Goal: Communication & Community: Share content

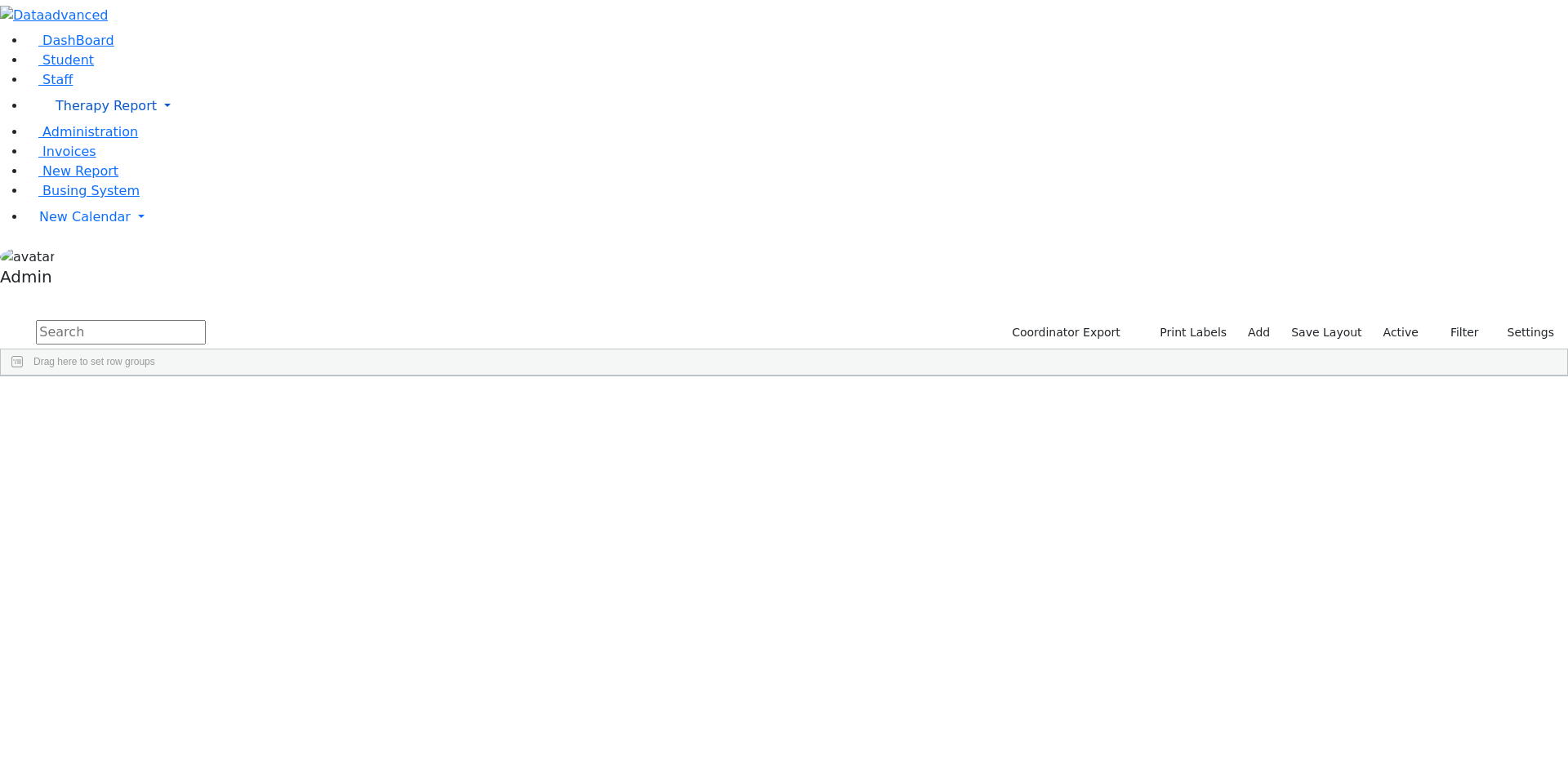
click at [162, 123] on link "Therapy Report" at bounding box center [798, 106] width 1542 height 33
click at [94, 168] on span "Calendar" at bounding box center [80, 160] width 59 height 16
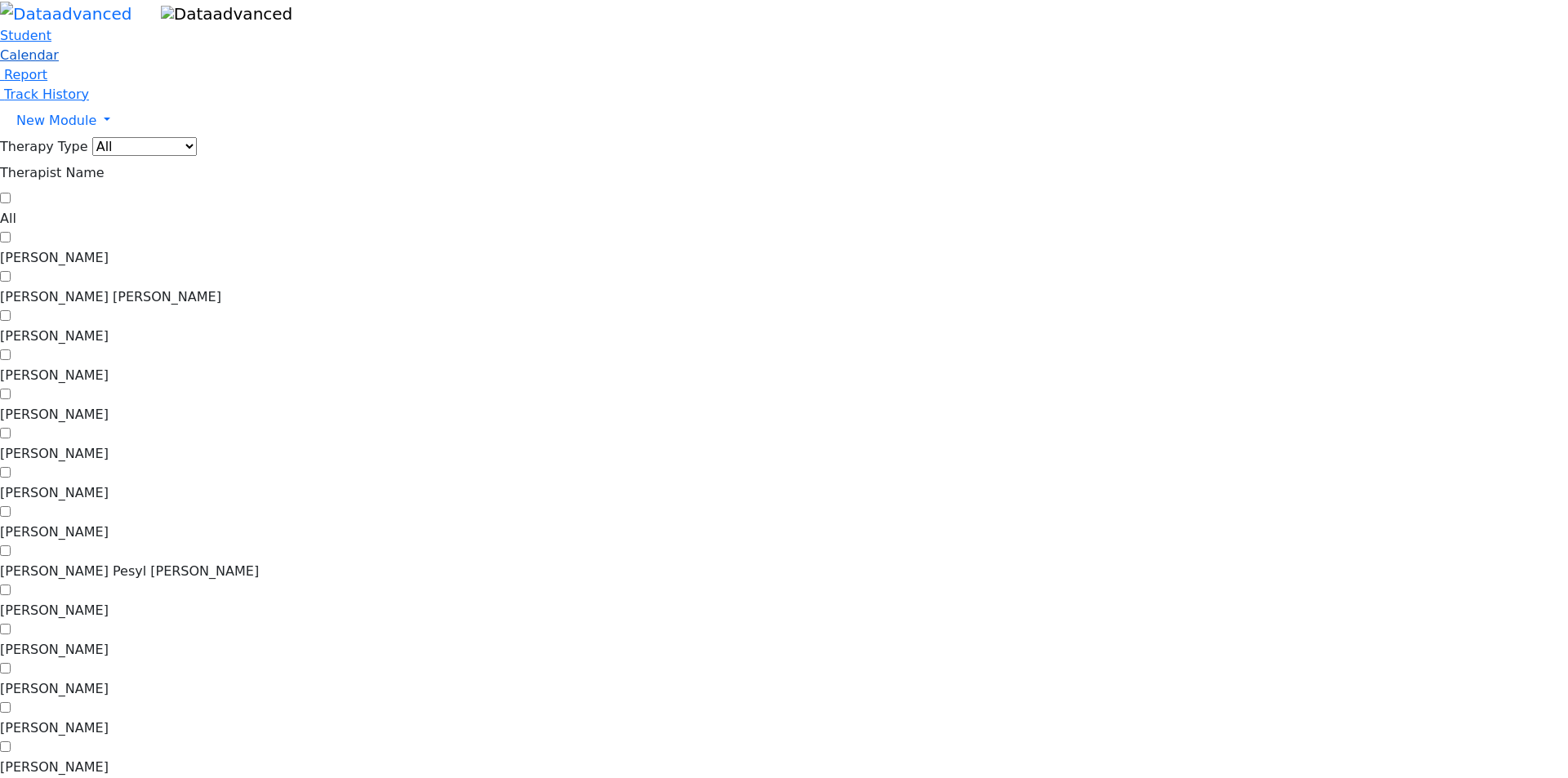
click at [59, 63] on span "Calendar" at bounding box center [29, 56] width 59 height 16
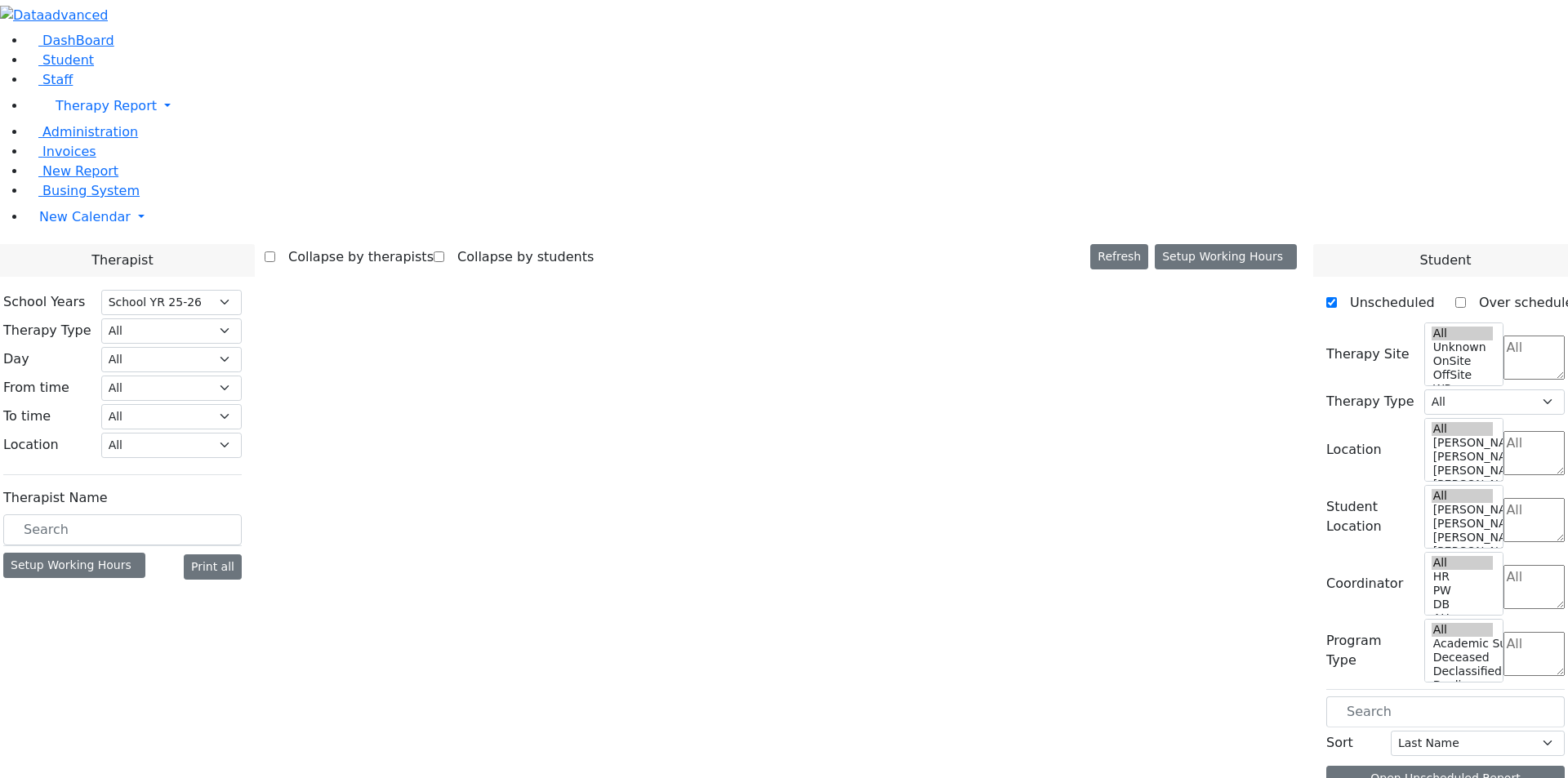
select select "212"
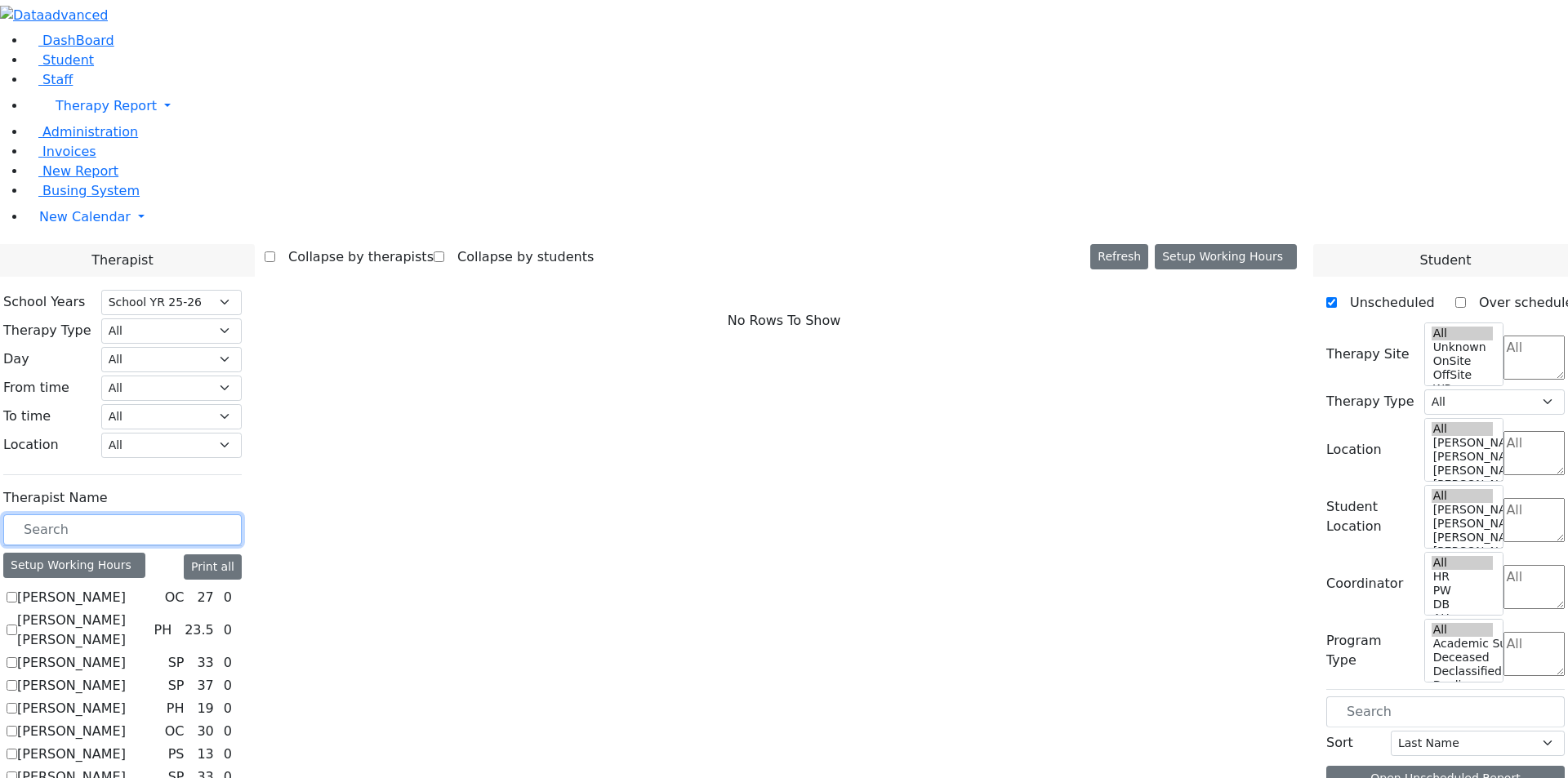
click at [242, 515] on input "text" at bounding box center [123, 530] width 239 height 31
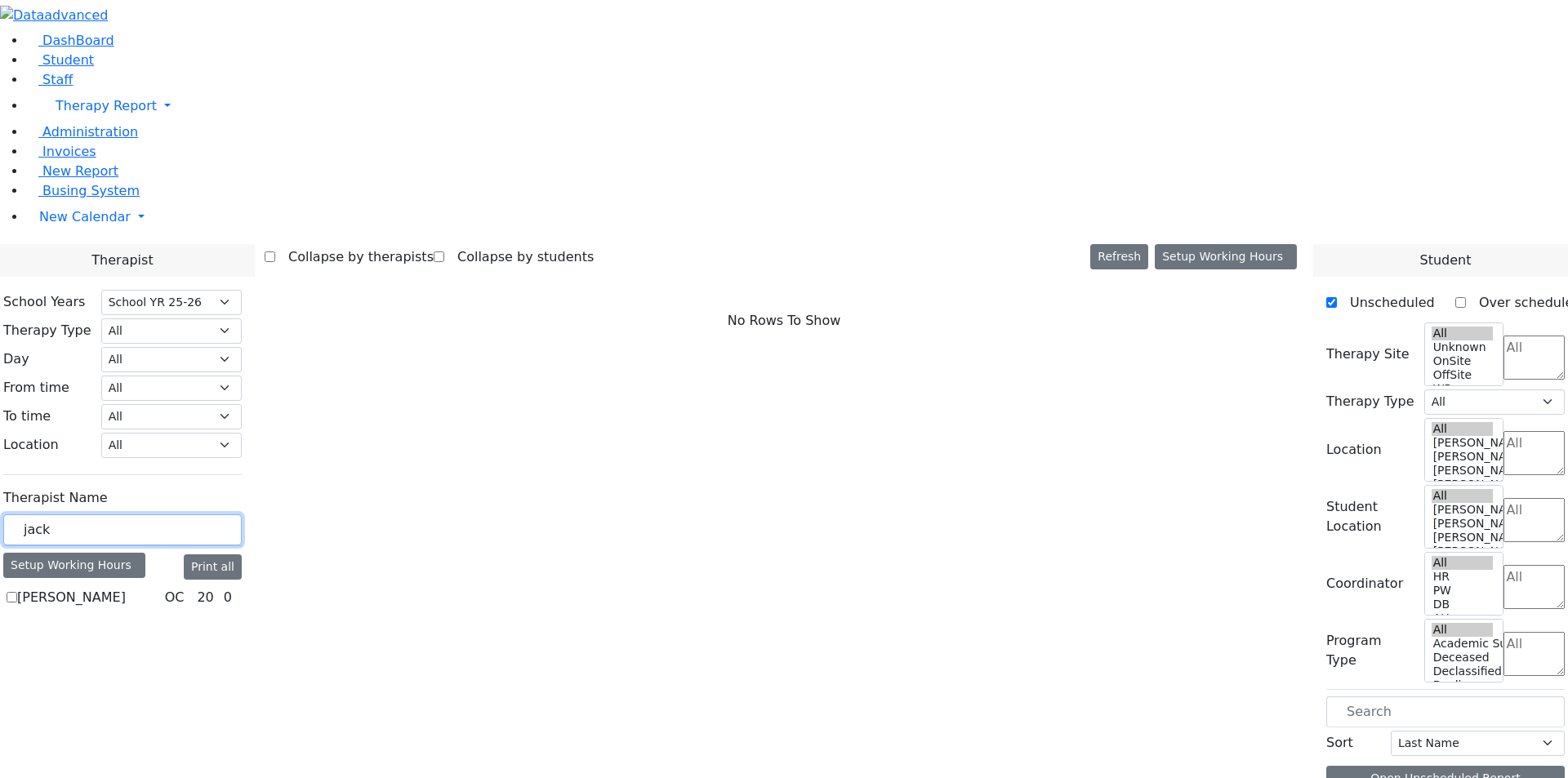
type input "jack"
click at [125, 588] on label "[PERSON_NAME]" at bounding box center [71, 598] width 109 height 19
click at [17, 592] on input "[PERSON_NAME]" at bounding box center [11, 597] width 11 height 11
checkbox input "true"
select select "1"
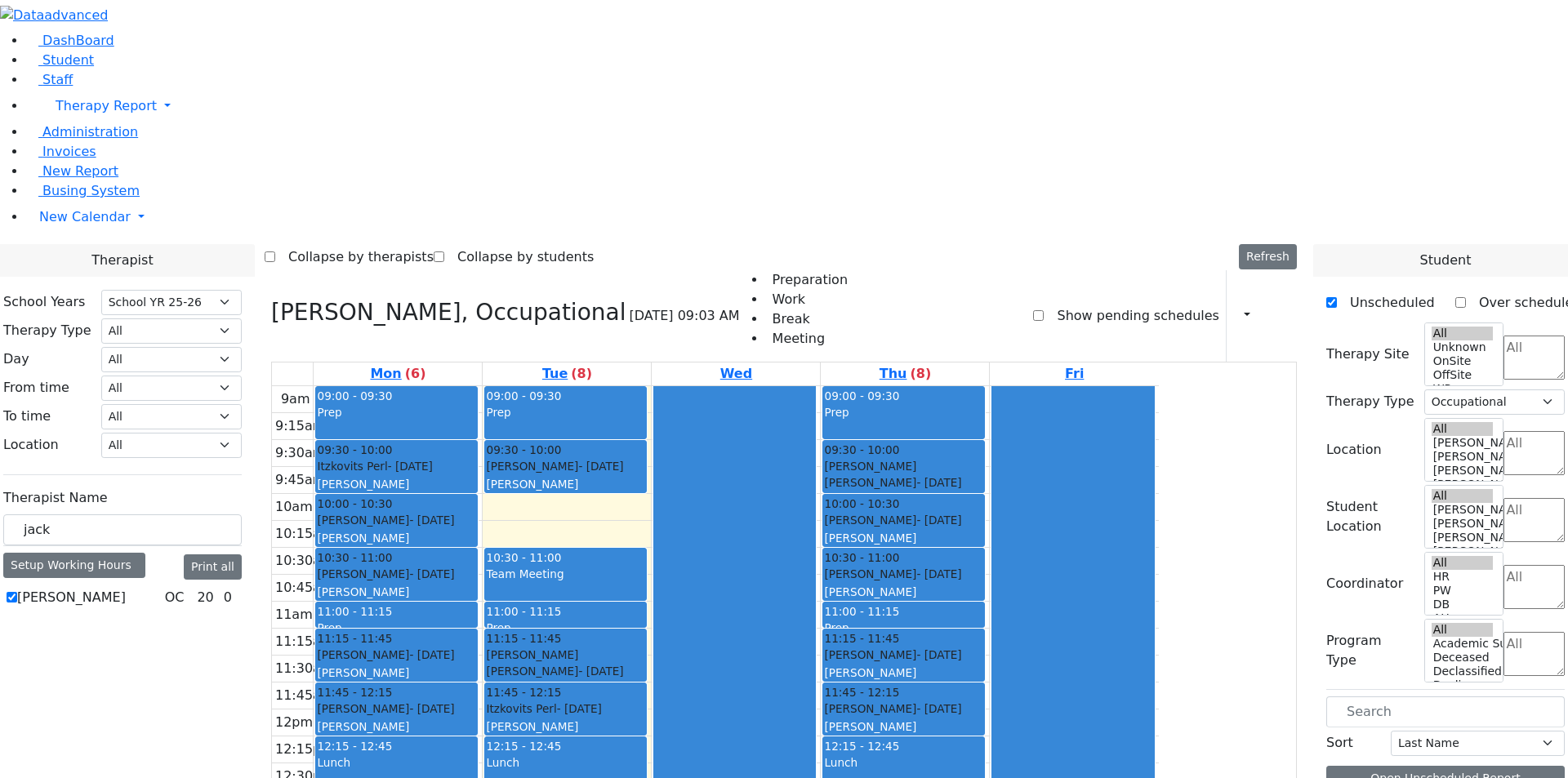
click at [242, 588] on div "[PERSON_NAME] OC 20 0" at bounding box center [123, 598] width 239 height 19
click at [1246, 270] on div "Print Schedule Print All Print Info Print Pending Schedule Print Non Pending Sc…" at bounding box center [1261, 316] width 71 height 92
click at [1238, 302] on button "button" at bounding box center [1242, 315] width 18 height 27
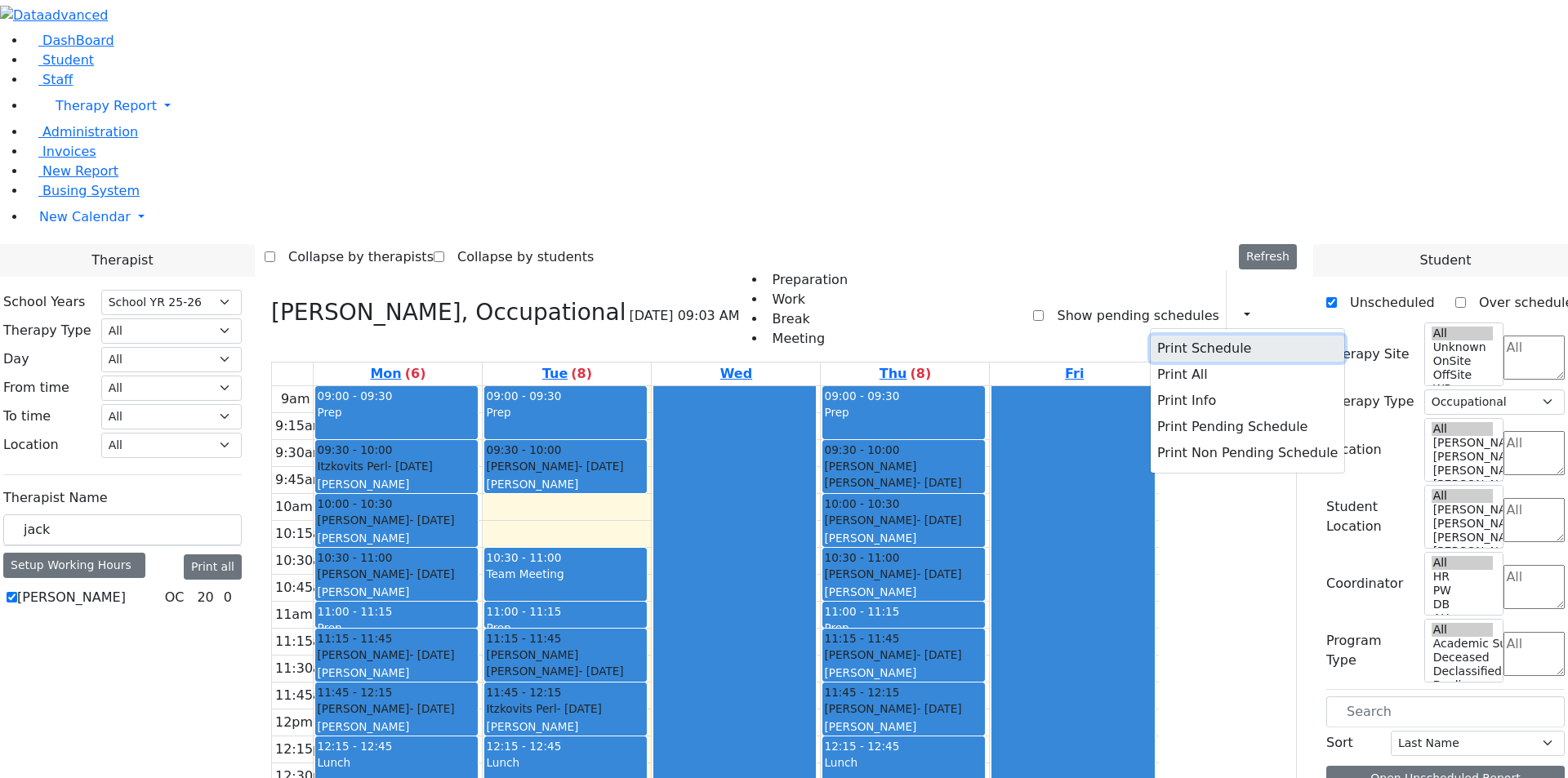
click at [1213, 336] on button "Print Schedule" at bounding box center [1247, 349] width 193 height 26
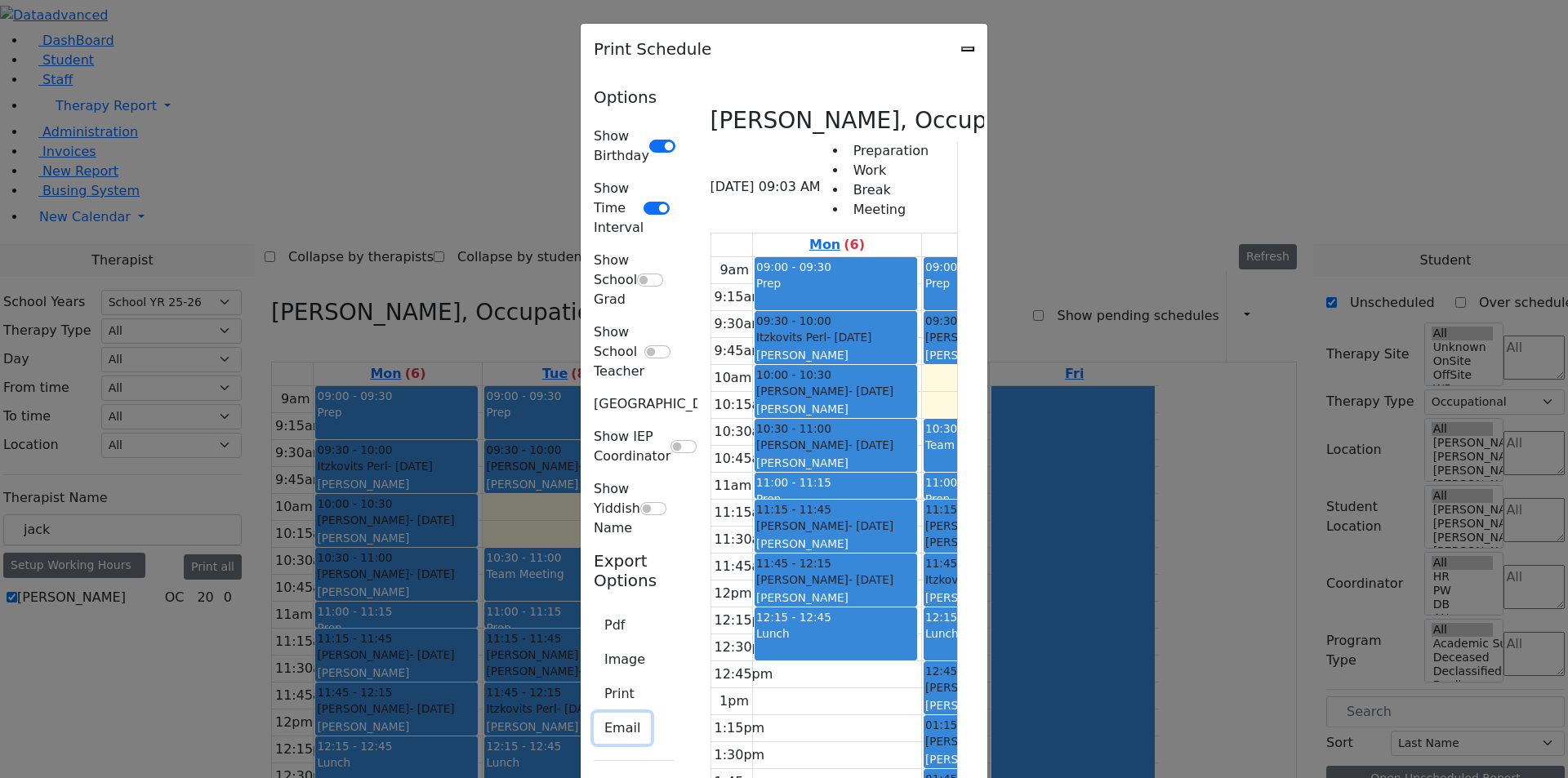
click at [594, 713] on button "Email" at bounding box center [622, 728] width 57 height 31
type textarea "This is schedule for [PERSON_NAME]"
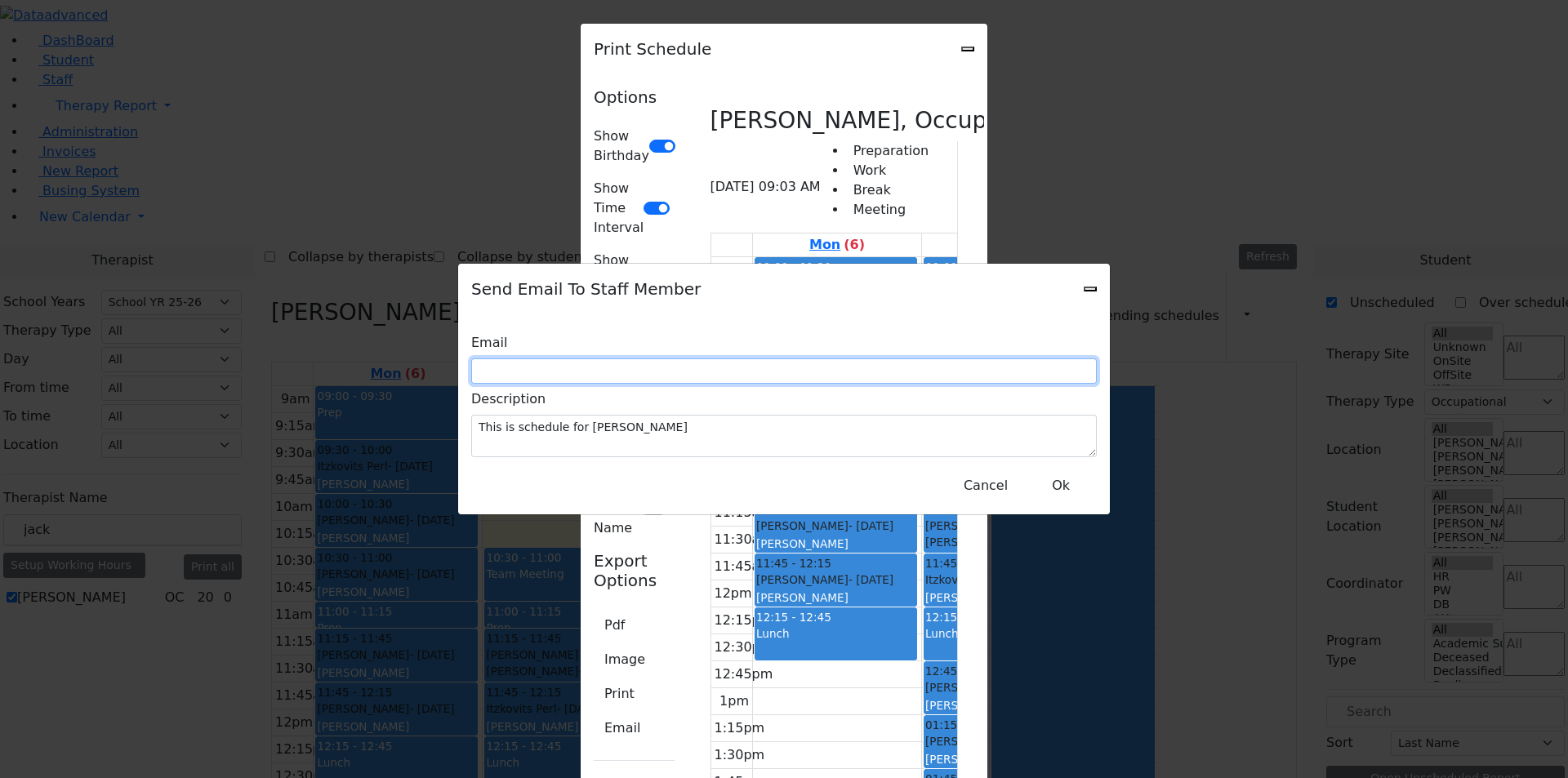
click at [674, 366] on input "text" at bounding box center [784, 371] width 625 height 26
type input "[PERSON_NAME][EMAIL_ADDRESS][DOMAIN_NAME]"
click at [1057, 480] on button "Ok" at bounding box center [1061, 486] width 59 height 31
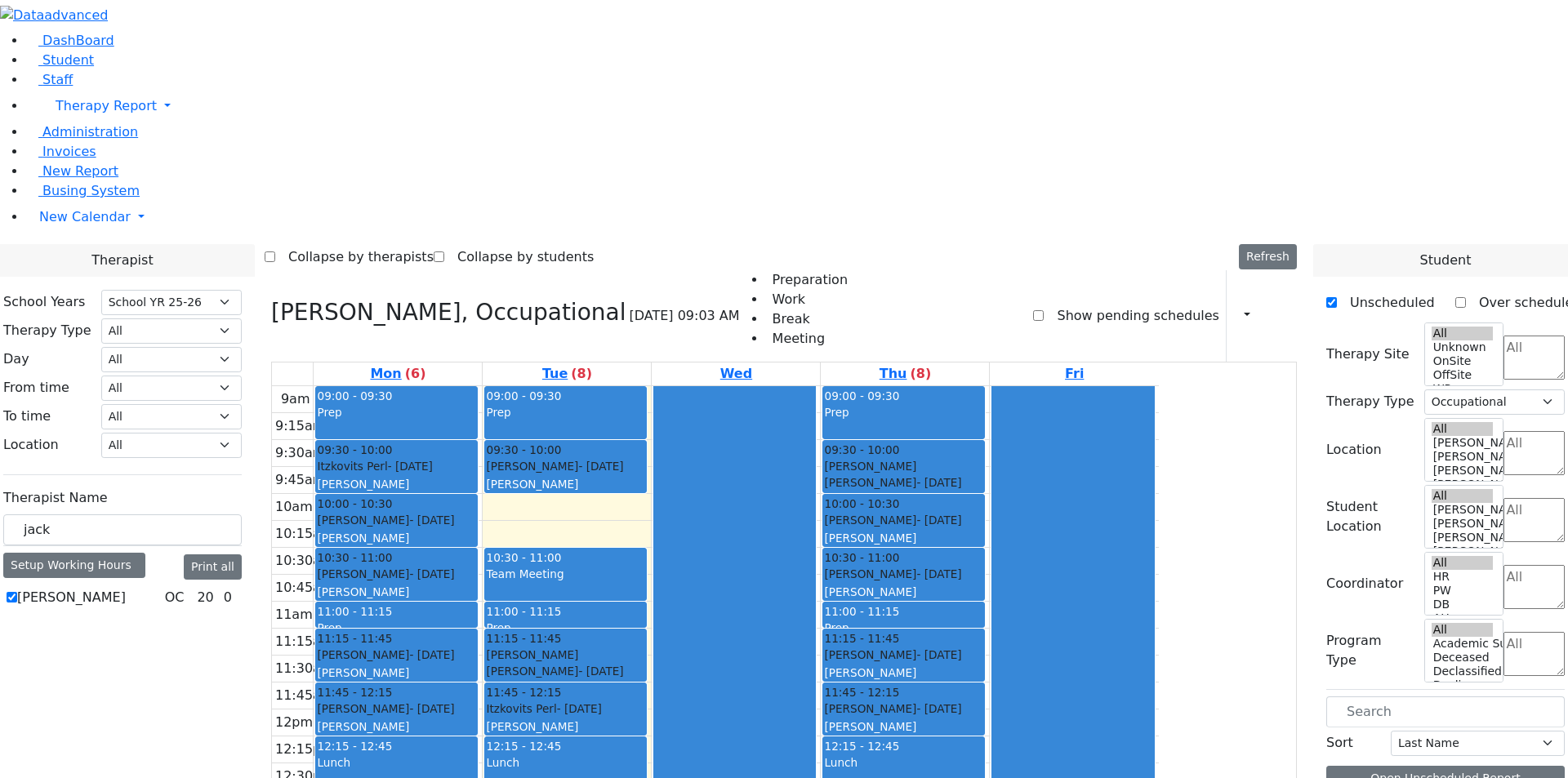
click at [234, 588] on div "[PERSON_NAME] OC 20 0" at bounding box center [123, 598] width 239 height 19
click at [242, 515] on input "jack" at bounding box center [123, 530] width 239 height 31
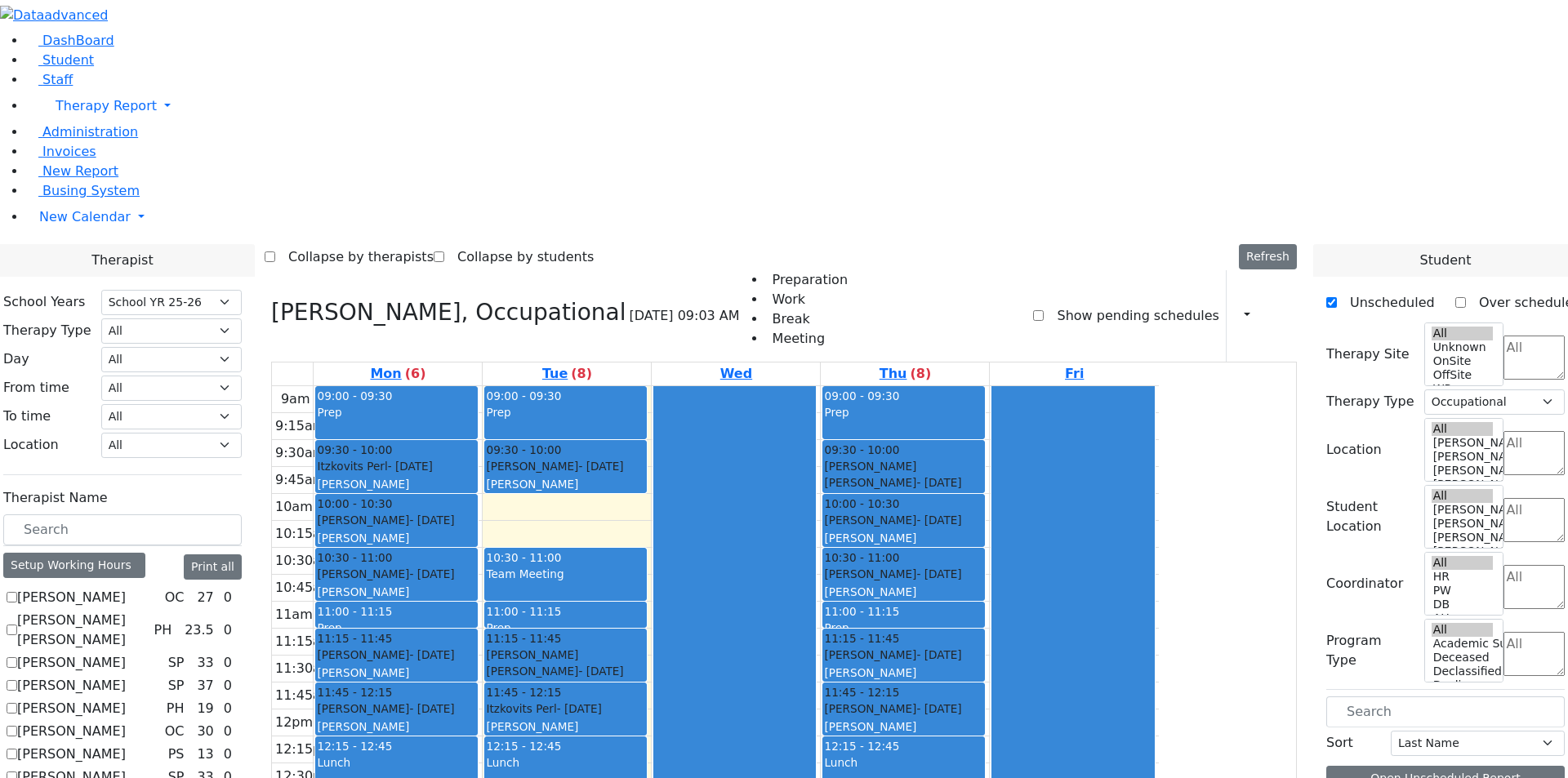
click at [125, 588] on label "[PERSON_NAME]" at bounding box center [71, 598] width 109 height 19
click at [17, 592] on input "[PERSON_NAME]" at bounding box center [11, 597] width 11 height 11
checkbox input "true"
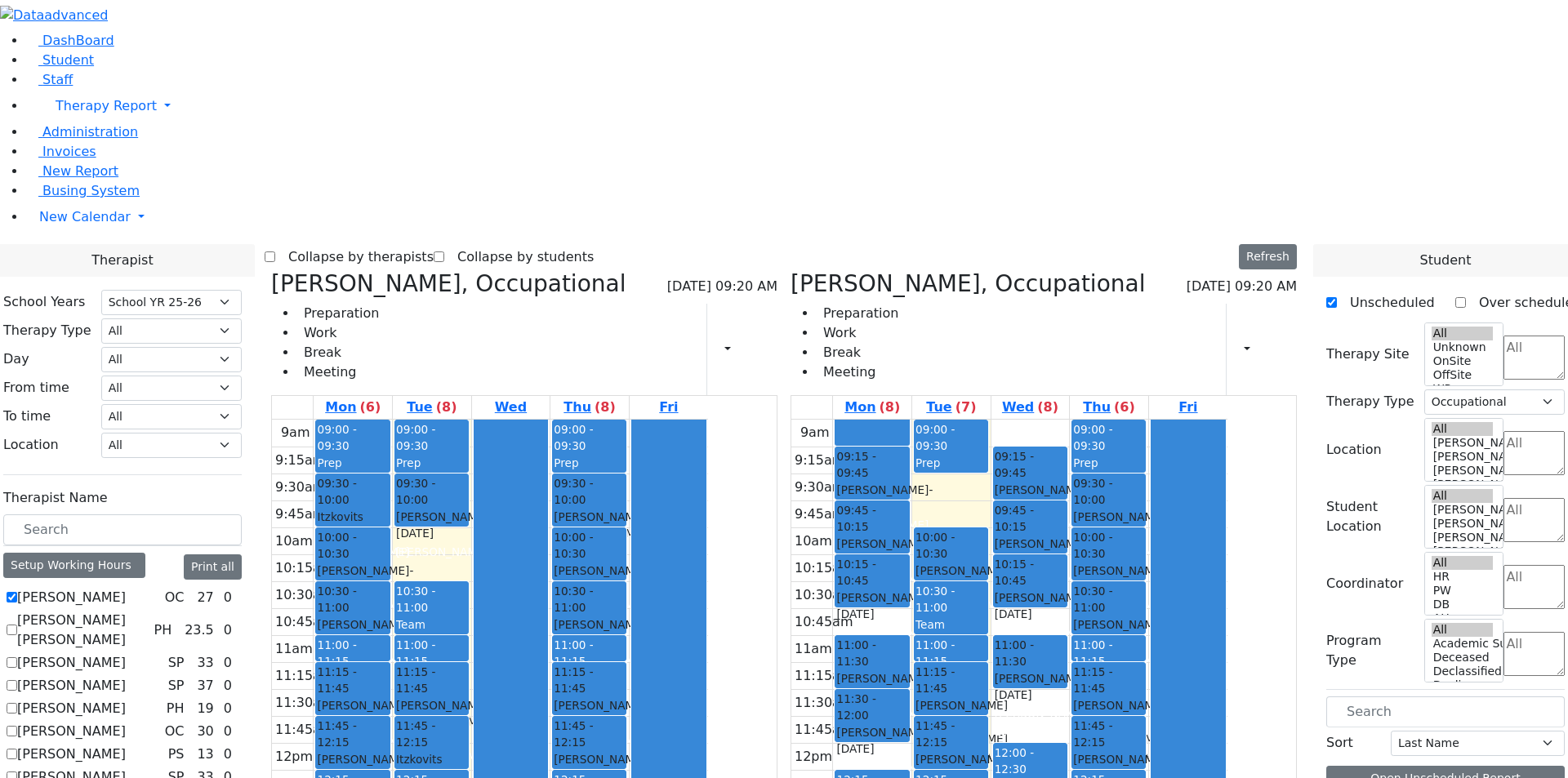
click at [271, 270] on icon at bounding box center [271, 283] width 0 height 27
checkbox input "false"
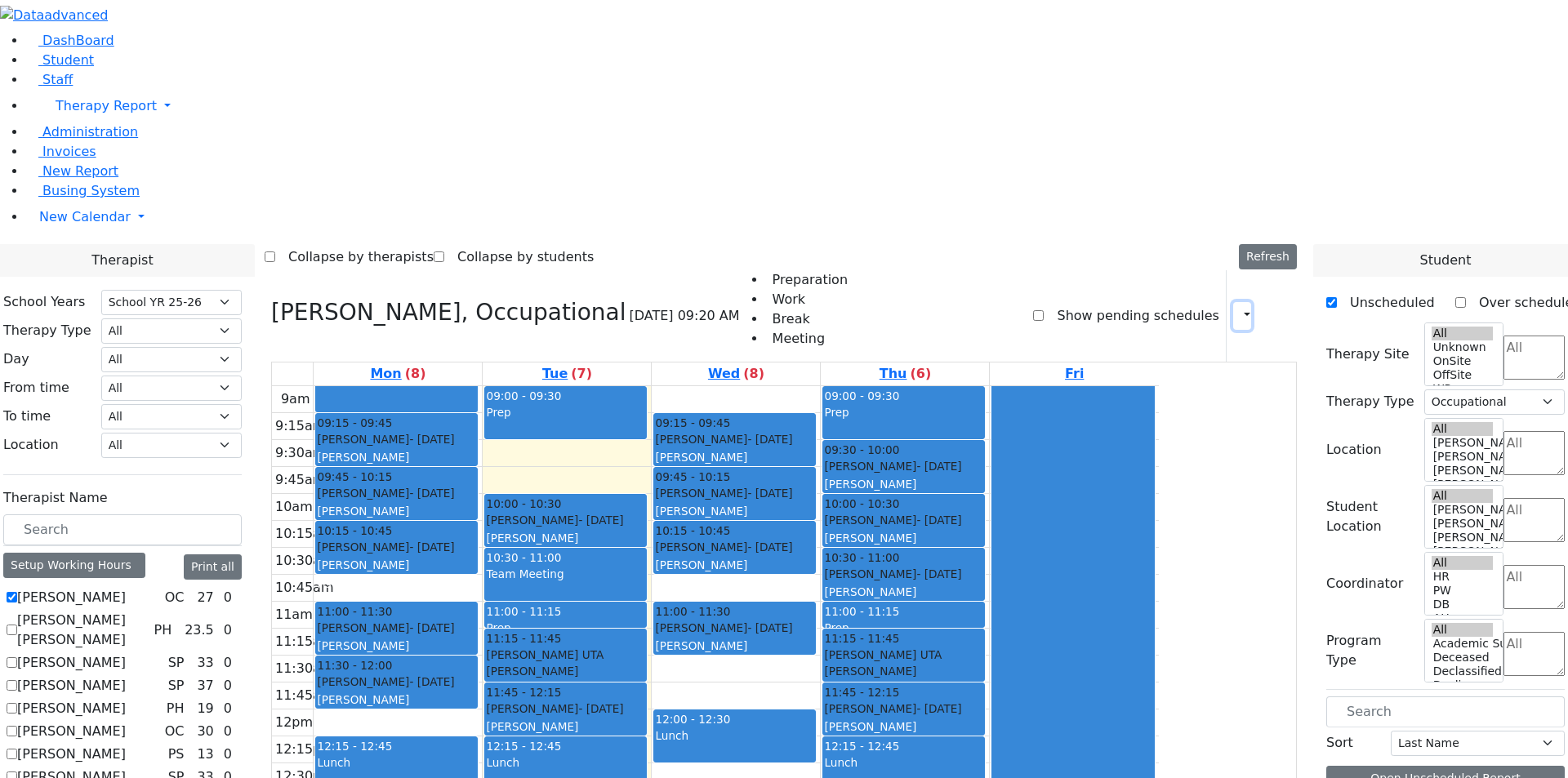
click at [1239, 302] on button "button" at bounding box center [1242, 315] width 18 height 27
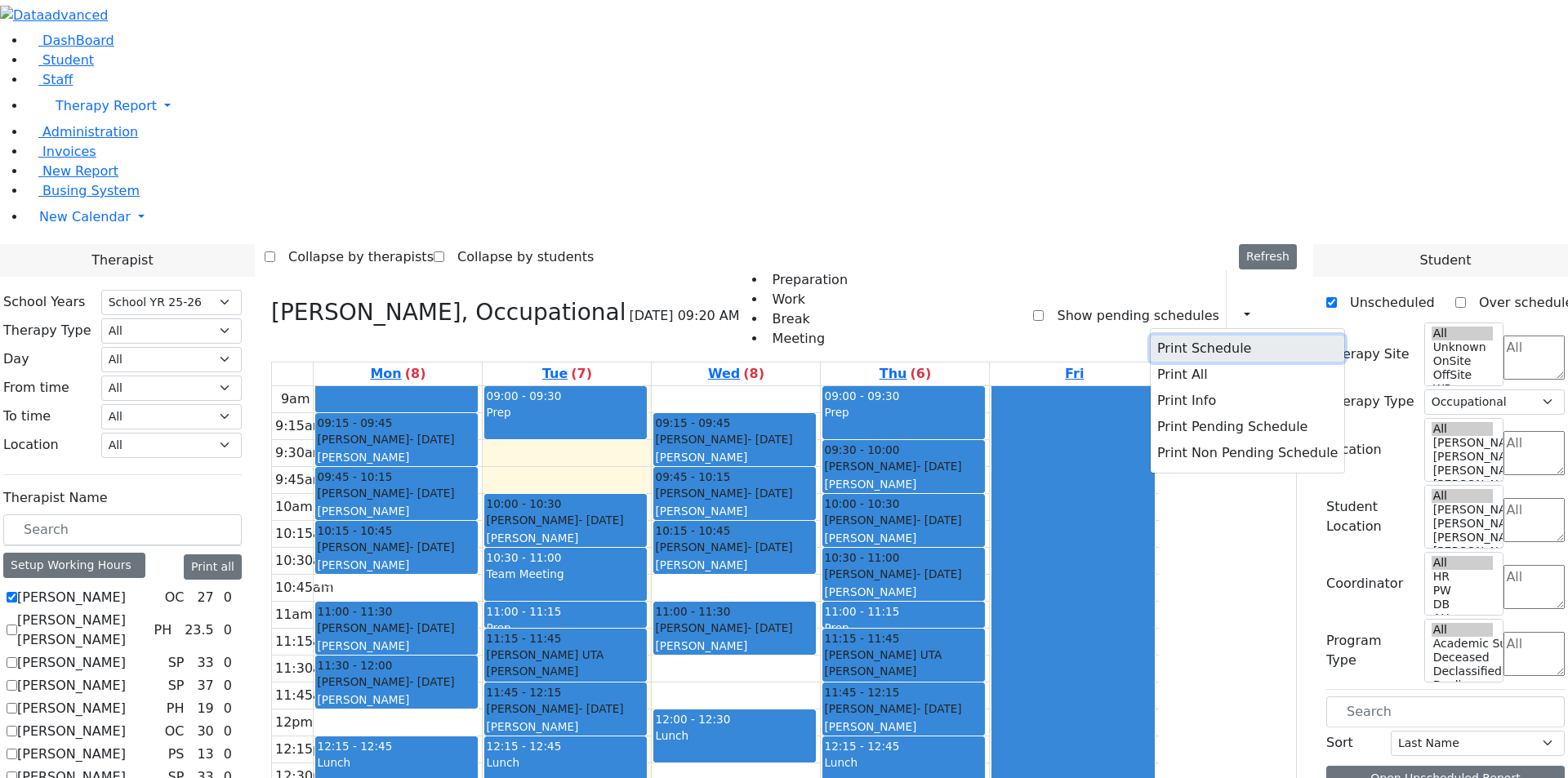
click at [1201, 336] on button "Print Schedule" at bounding box center [1247, 349] width 193 height 26
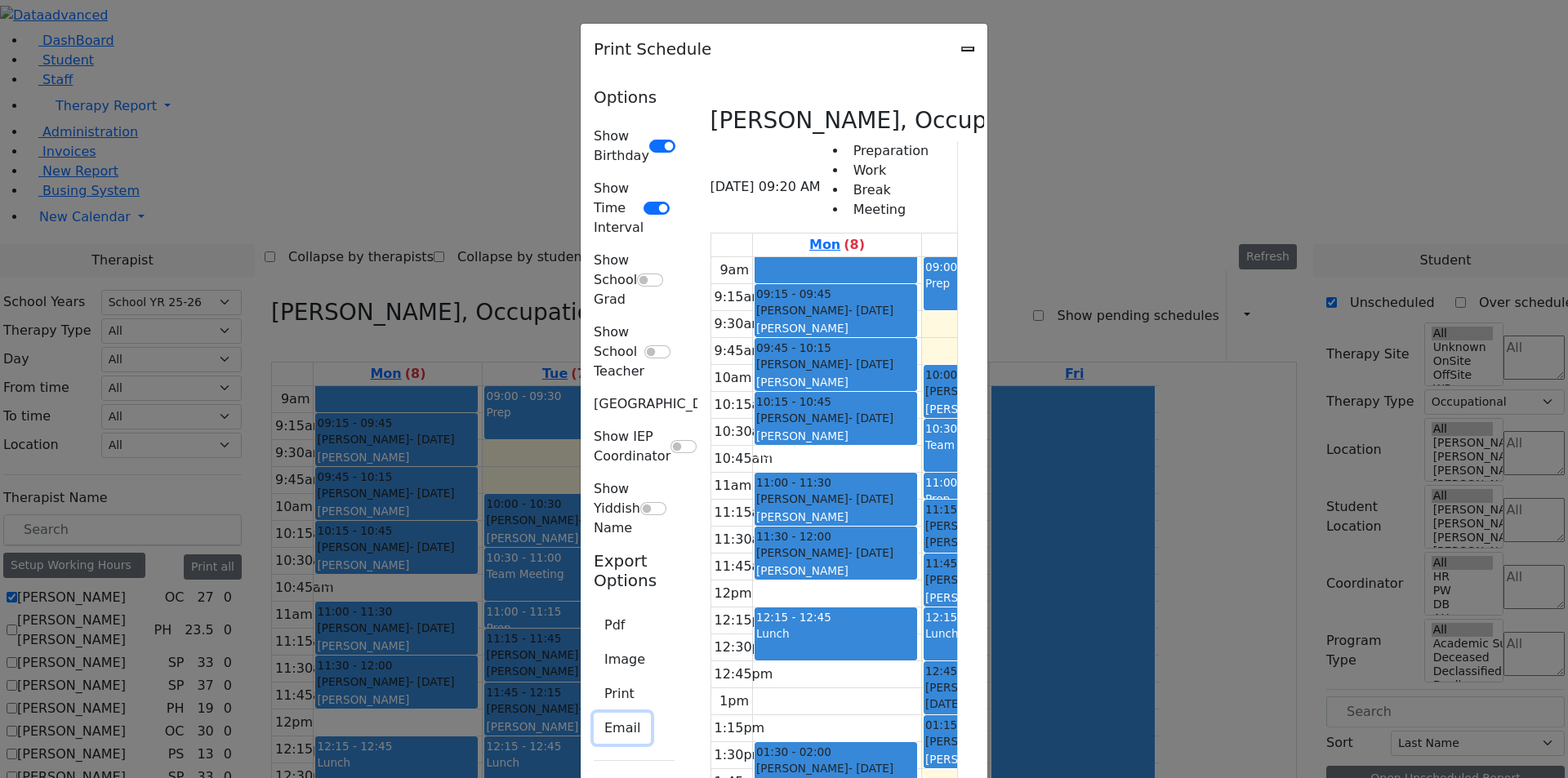
click at [594, 713] on button "Email" at bounding box center [622, 728] width 57 height 31
type input "[EMAIL_ADDRESS][DOMAIN_NAME]"
type textarea "This is schedule for [PERSON_NAME]"
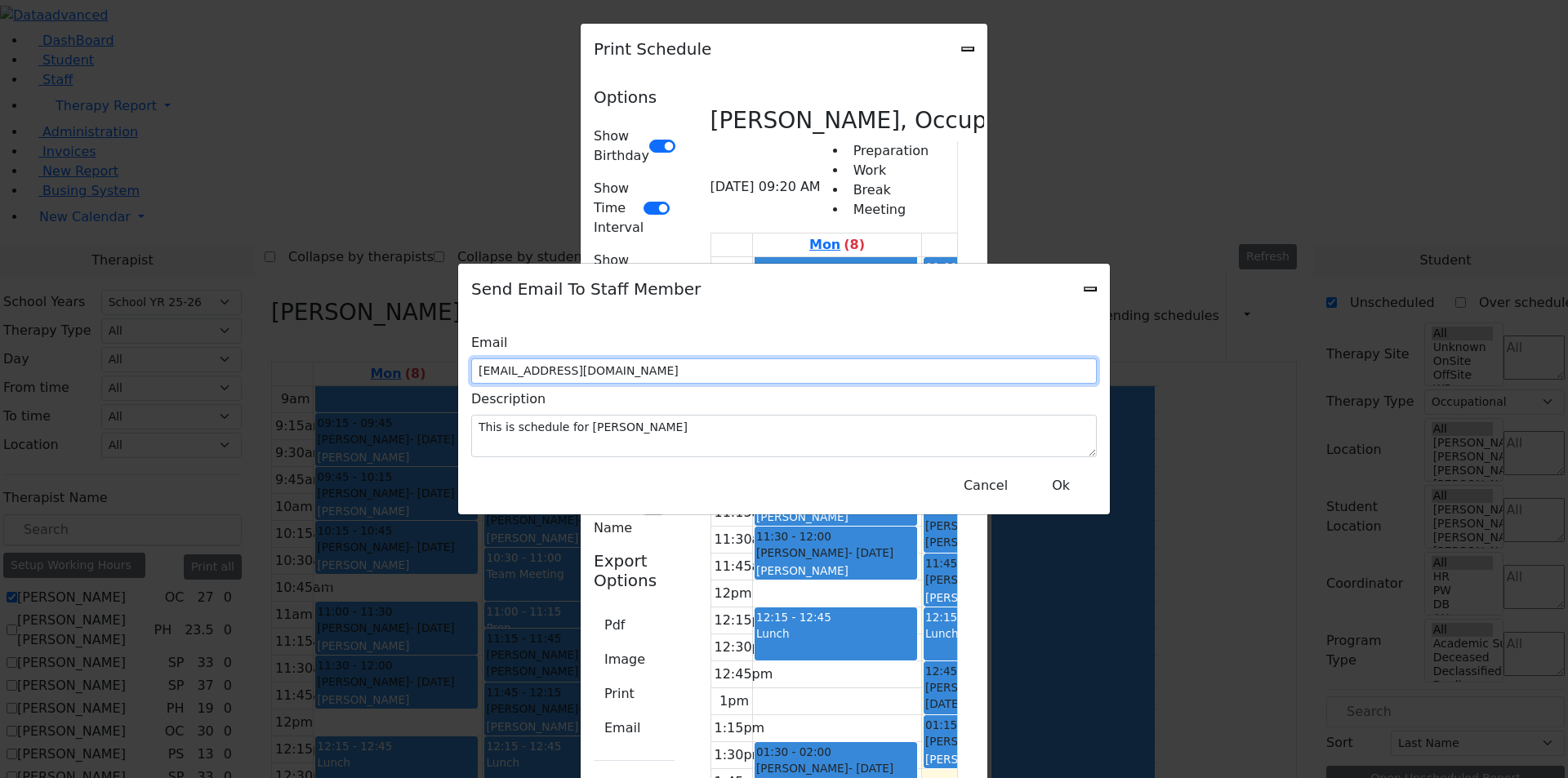
click at [720, 372] on input "[EMAIL_ADDRESS][DOMAIN_NAME]" at bounding box center [784, 371] width 625 height 26
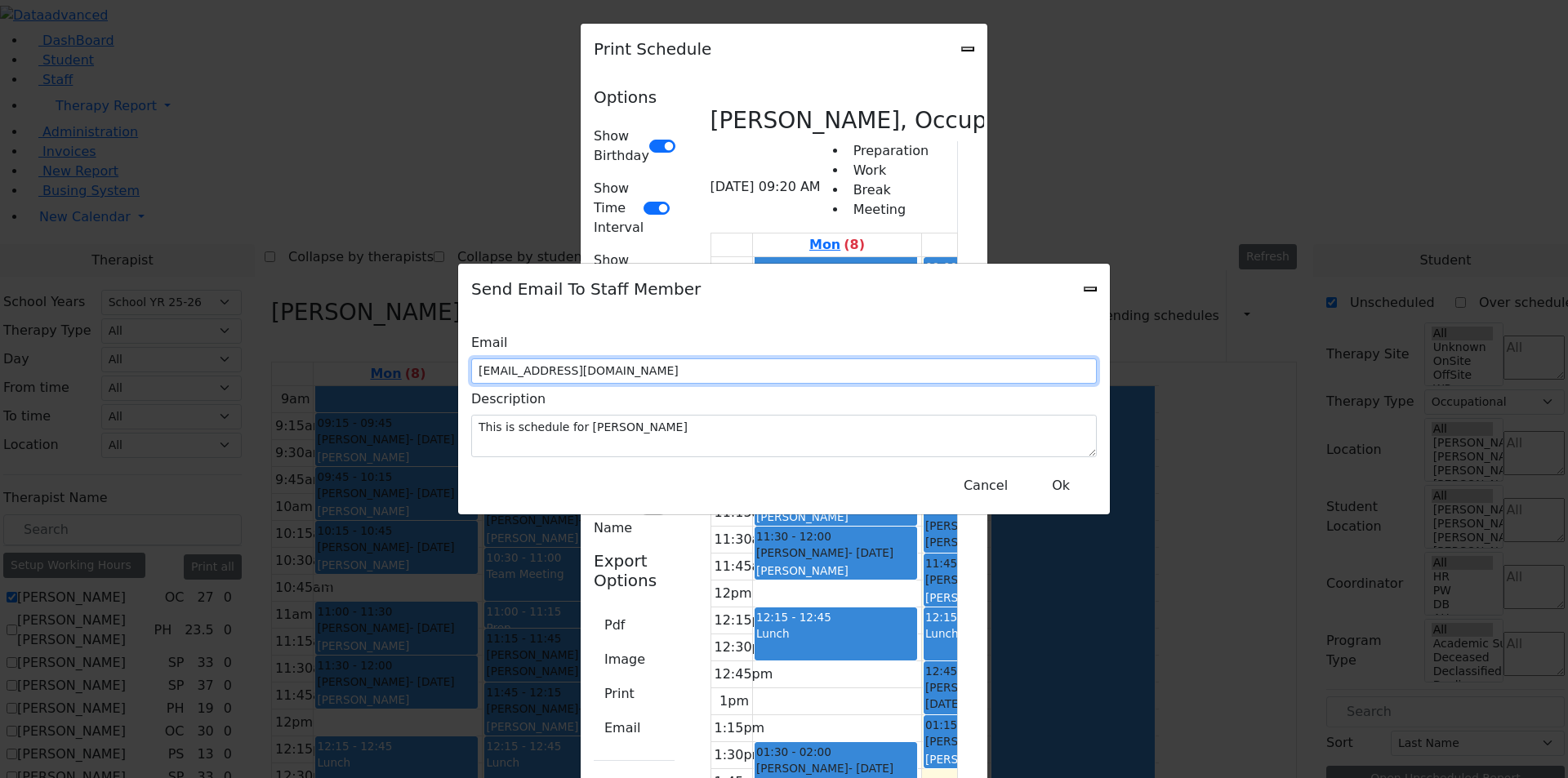
click at [720, 372] on input "[EMAIL_ADDRESS][DOMAIN_NAME]" at bounding box center [784, 371] width 625 height 26
click at [769, 368] on input "[EMAIL_ADDRESS][DOMAIN_NAME]" at bounding box center [784, 371] width 625 height 26
drag, startPoint x: 787, startPoint y: 367, endPoint x: 572, endPoint y: 376, distance: 215.2
click at [572, 376] on div "Email [EMAIL_ADDRESS][DOMAIN_NAME]" at bounding box center [784, 356] width 625 height 57
click at [701, 370] on input "[EMAIL_ADDRESS][DOMAIN_NAME]" at bounding box center [784, 371] width 625 height 26
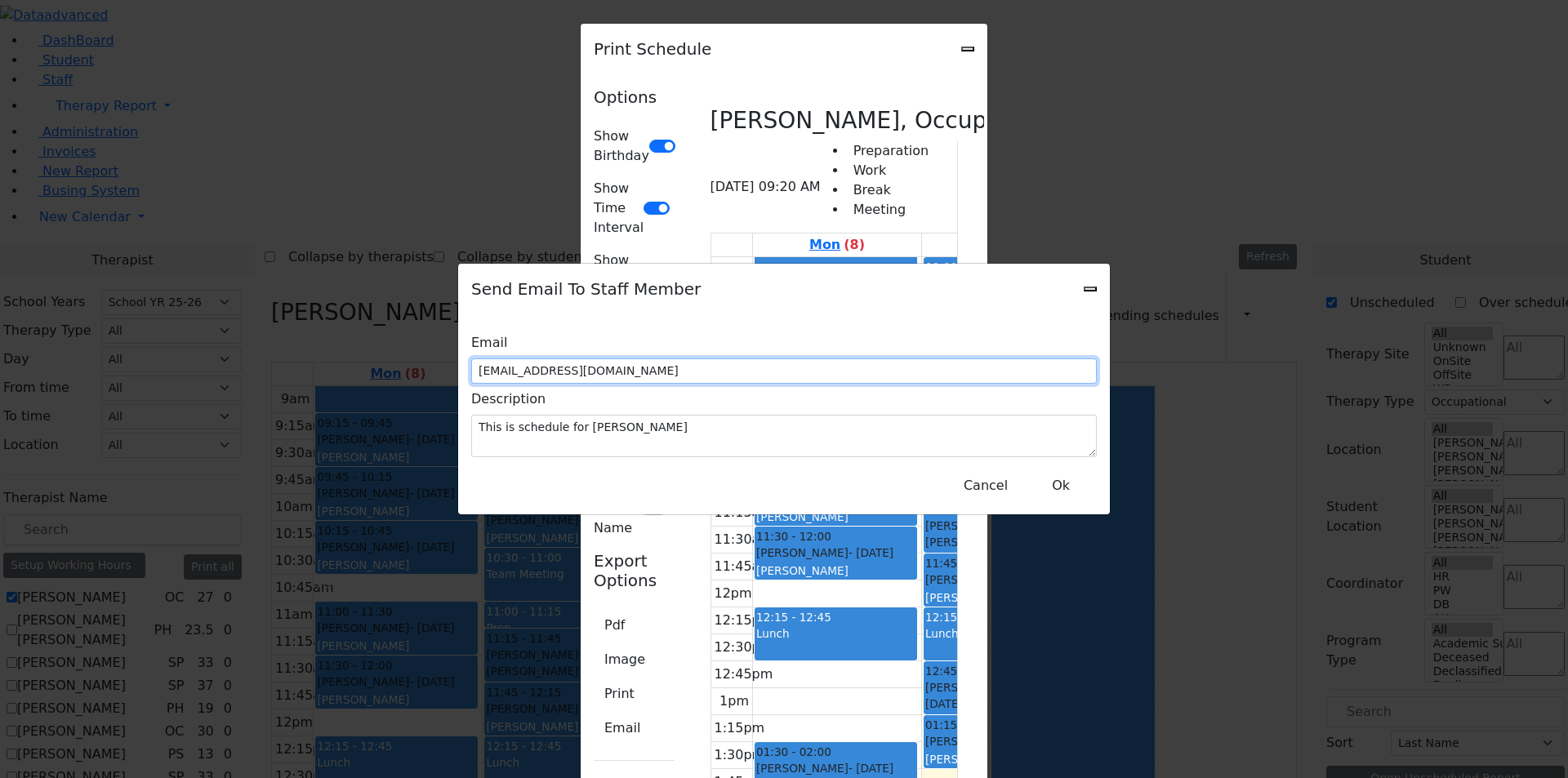
click at [701, 370] on input "[EMAIL_ADDRESS][DOMAIN_NAME]" at bounding box center [784, 371] width 625 height 26
paste input "i_polatse"
type input "[EMAIL_ADDRESS][DOMAIN_NAME]"
click at [1064, 479] on button "Ok" at bounding box center [1061, 486] width 59 height 31
